Goal: Find specific page/section

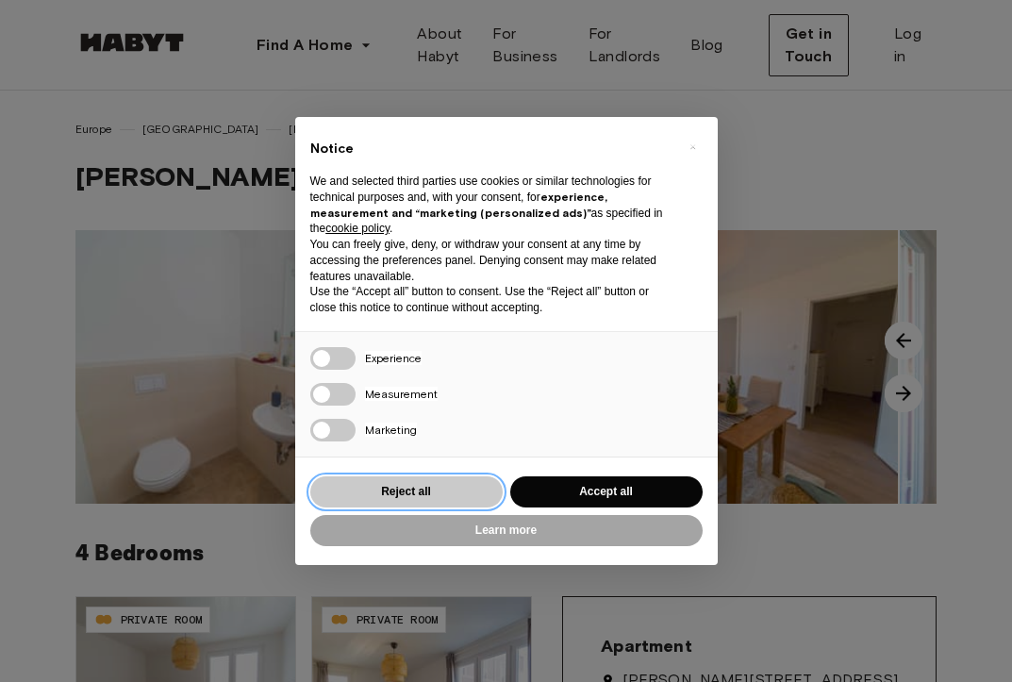
click at [426, 493] on button "Reject all" at bounding box center [406, 491] width 192 height 31
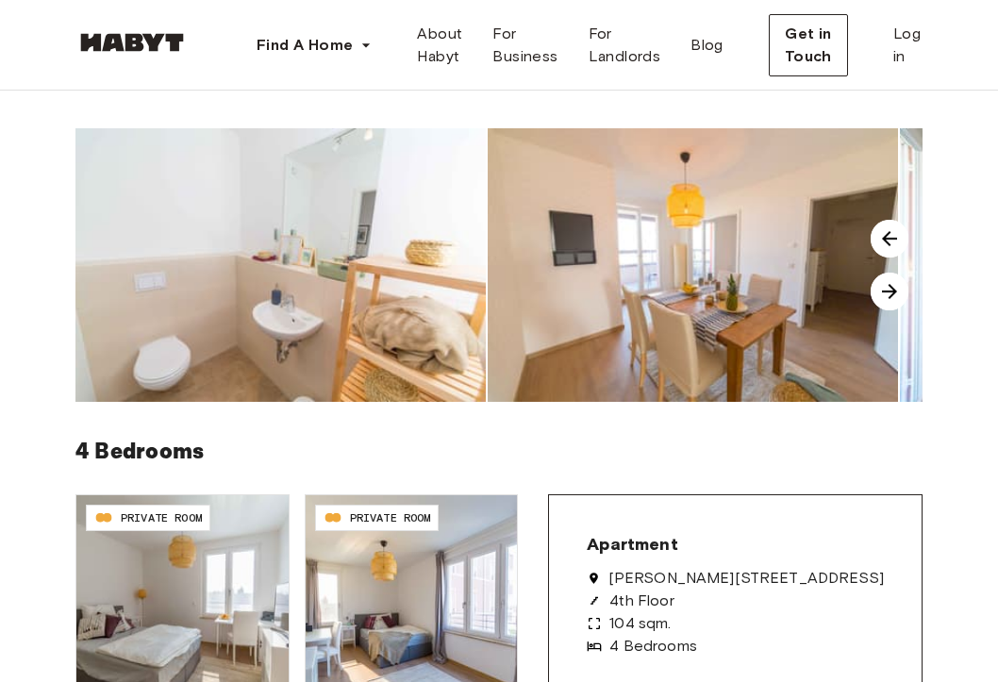
scroll to position [94, 0]
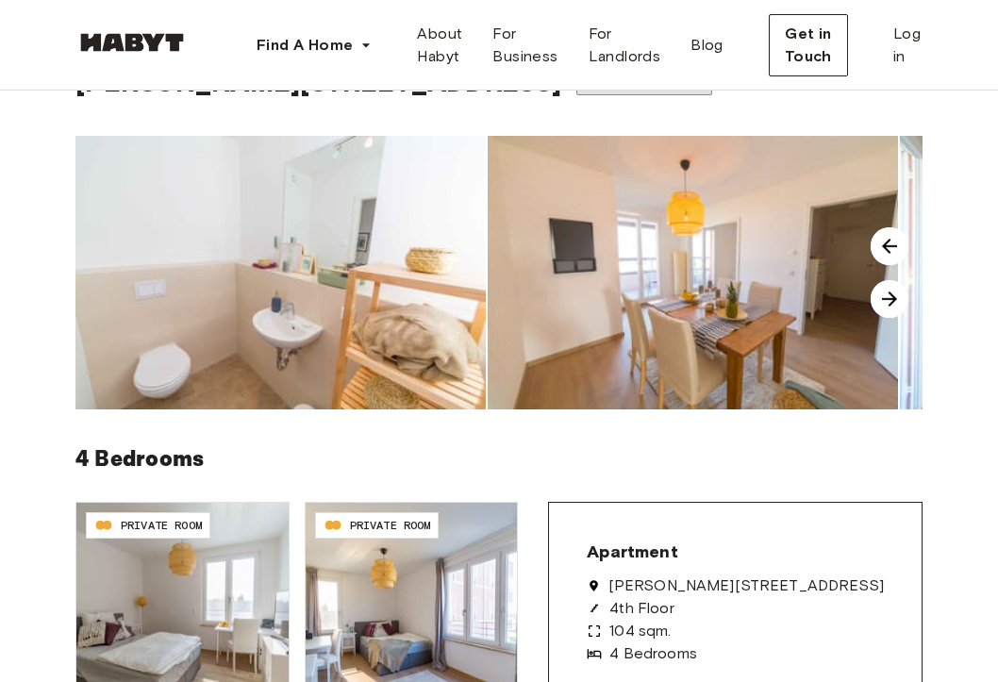
click at [901, 290] on img at bounding box center [890, 299] width 38 height 38
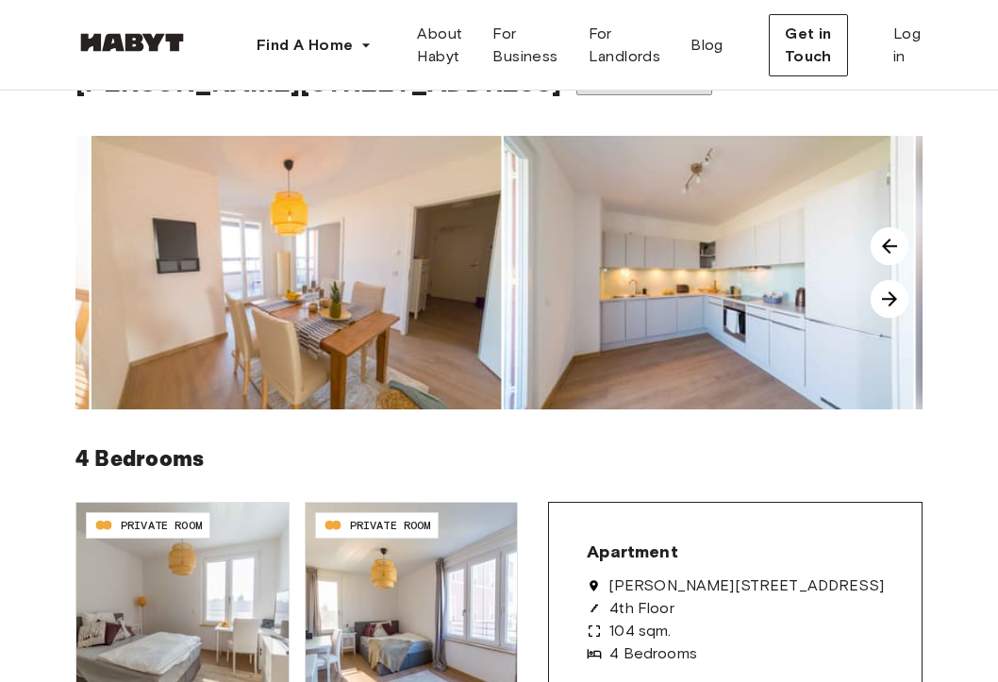
click at [899, 292] on img at bounding box center [890, 299] width 38 height 38
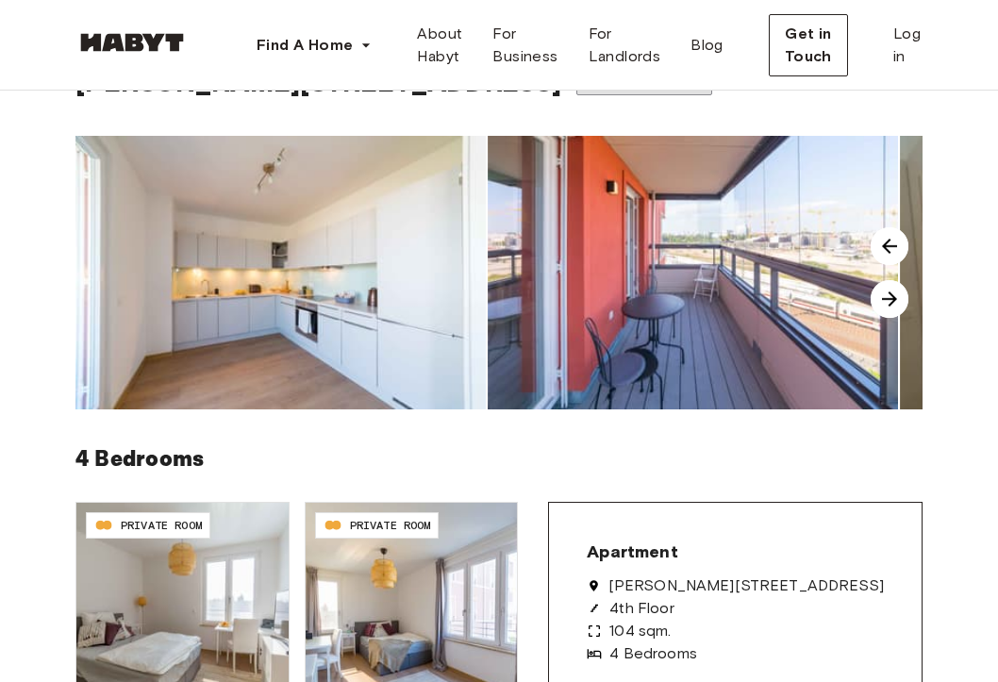
click at [899, 292] on img at bounding box center [890, 299] width 38 height 38
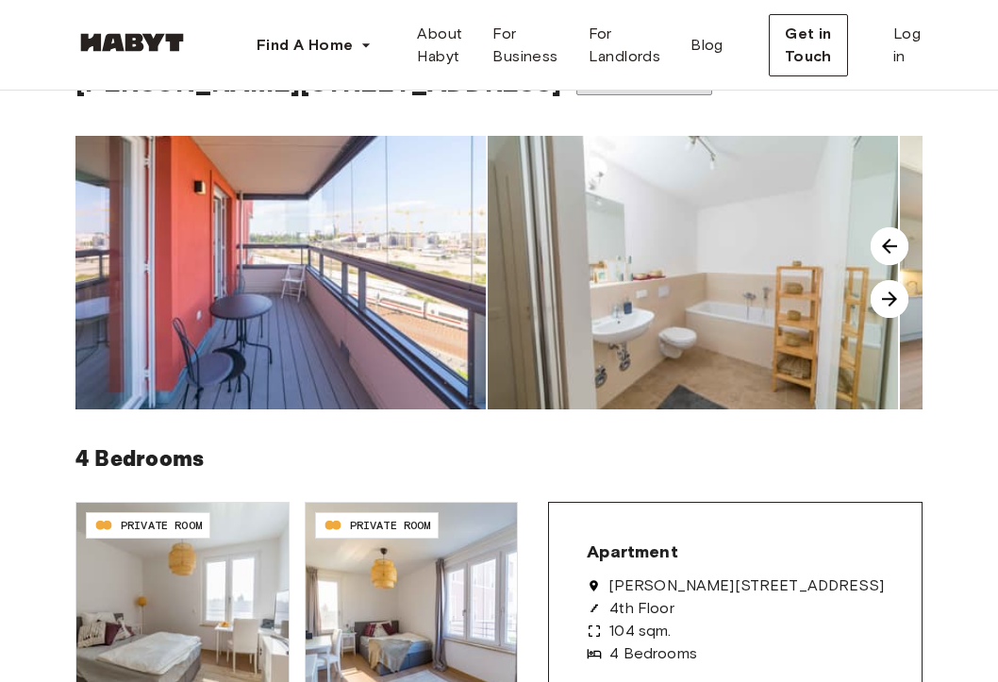
click at [899, 292] on img at bounding box center [890, 299] width 38 height 38
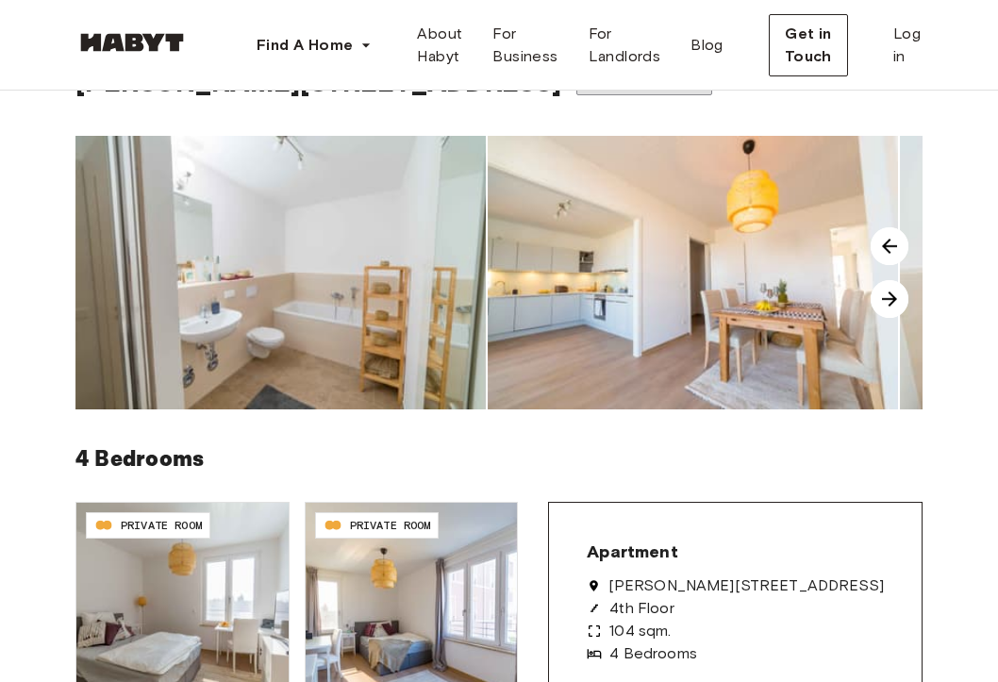
click at [899, 292] on img at bounding box center [890, 299] width 38 height 38
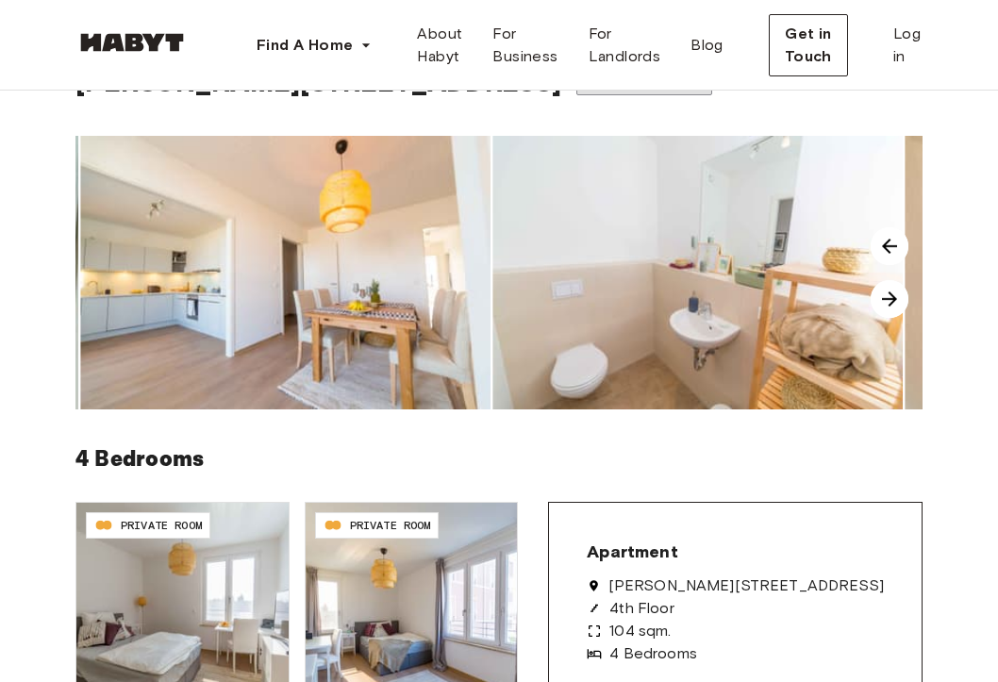
click at [899, 292] on img at bounding box center [890, 299] width 38 height 38
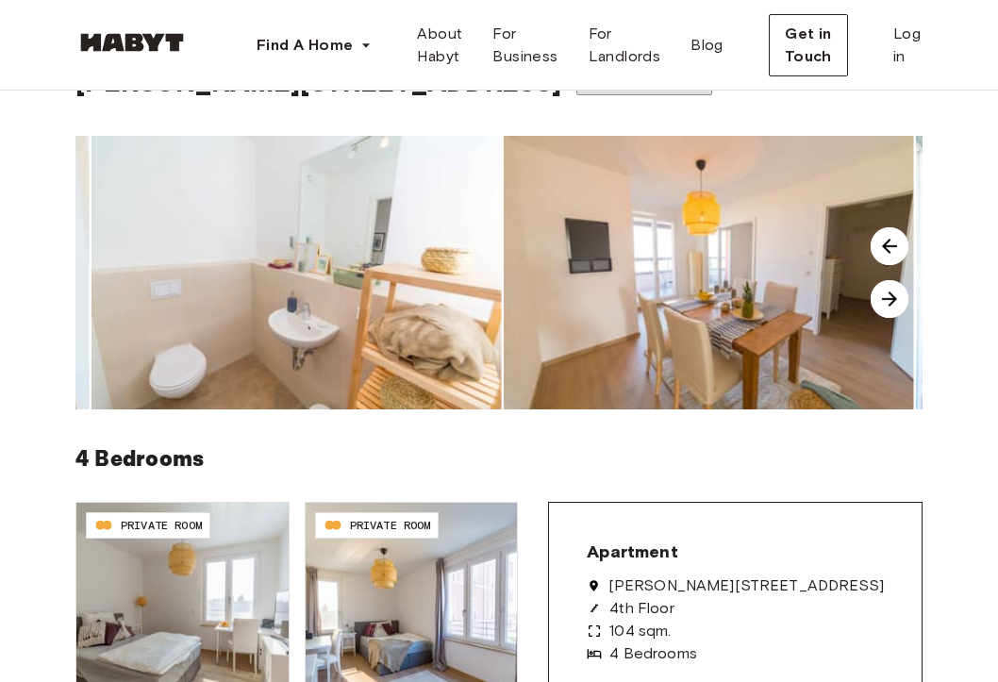
click at [899, 292] on img at bounding box center [890, 299] width 38 height 38
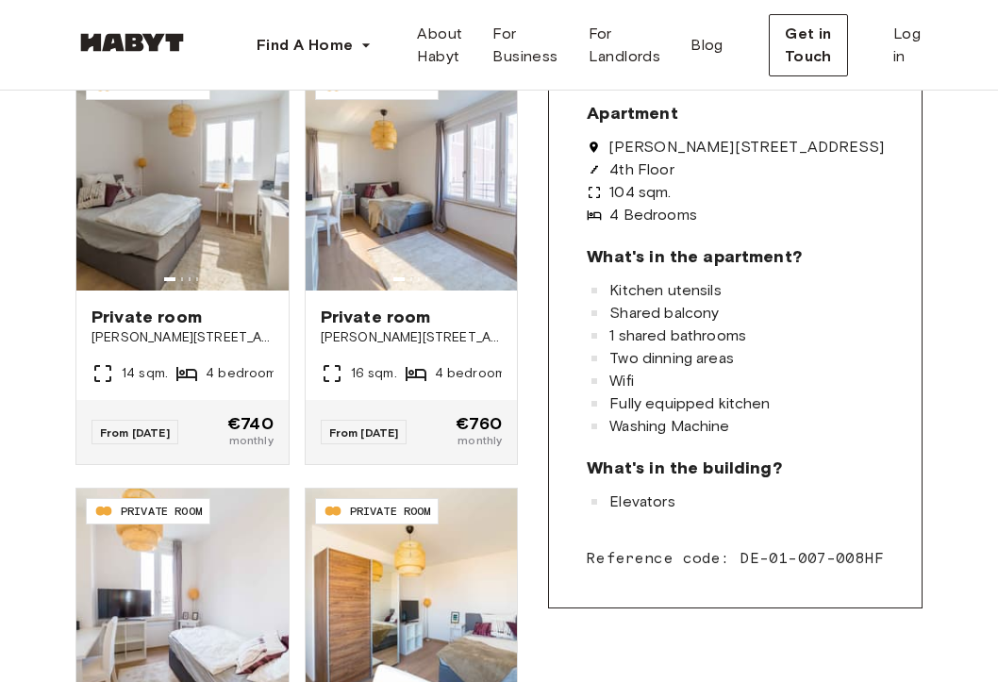
scroll to position [566, 0]
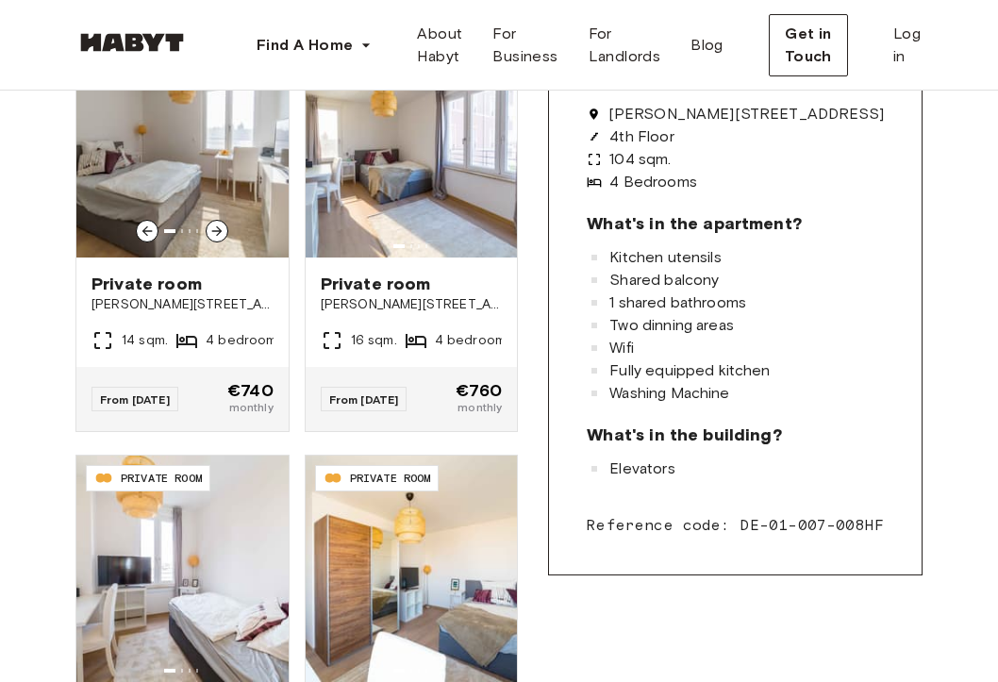
click at [190, 161] on img at bounding box center [182, 144] width 212 height 226
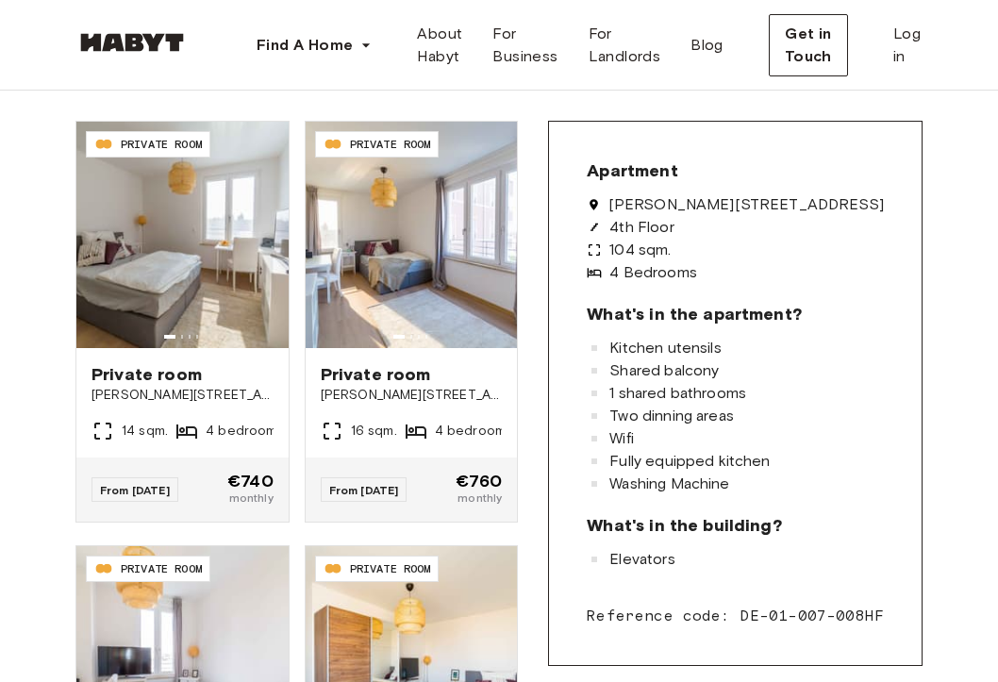
scroll to position [472, 0]
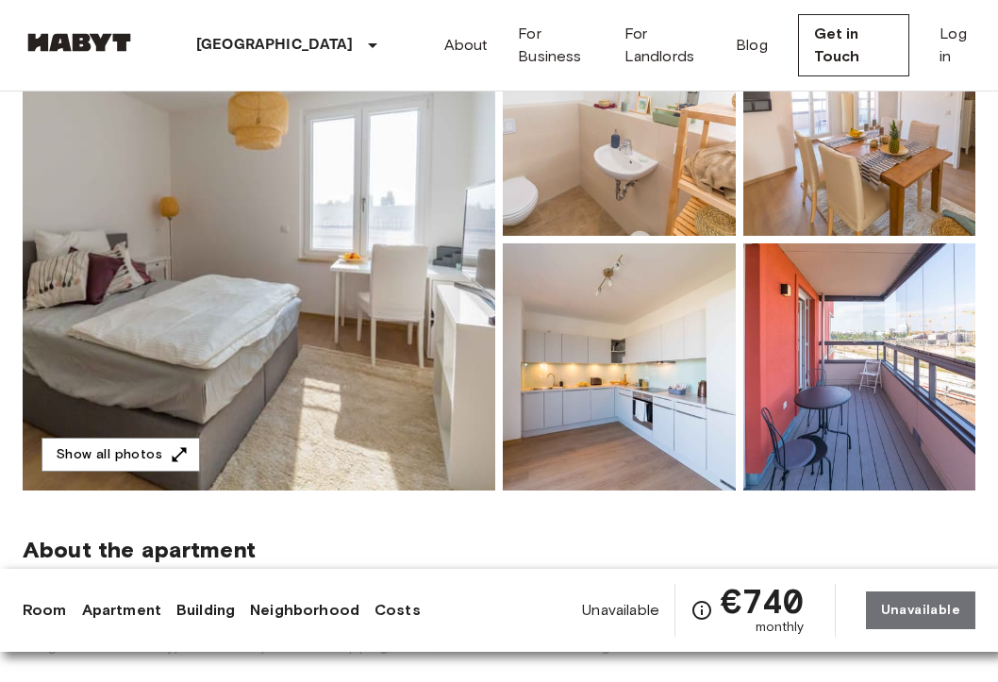
scroll to position [189, 0]
